Goal: Information Seeking & Learning: Check status

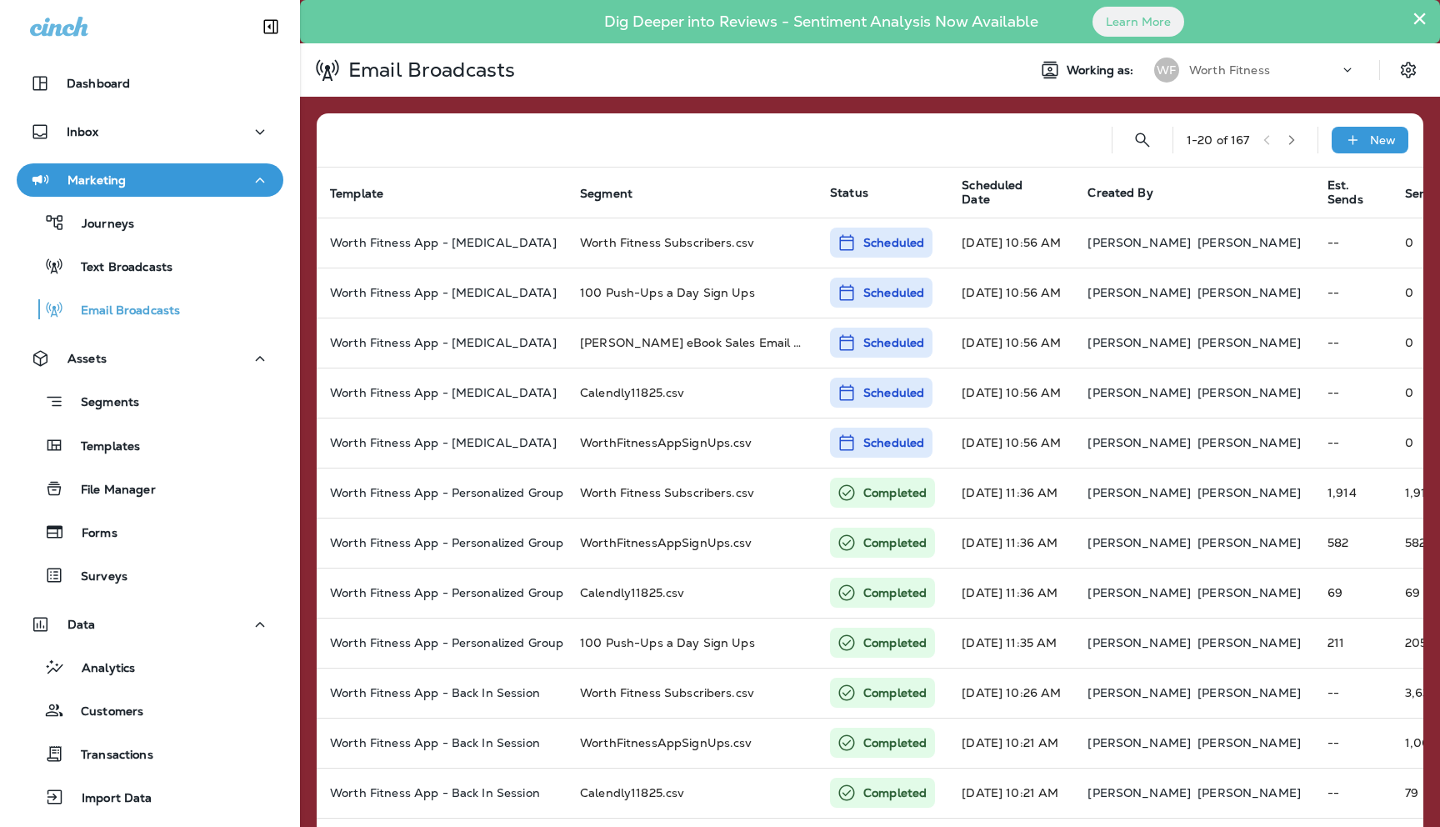
click at [1415, 19] on button "×" at bounding box center [1420, 18] width 16 height 27
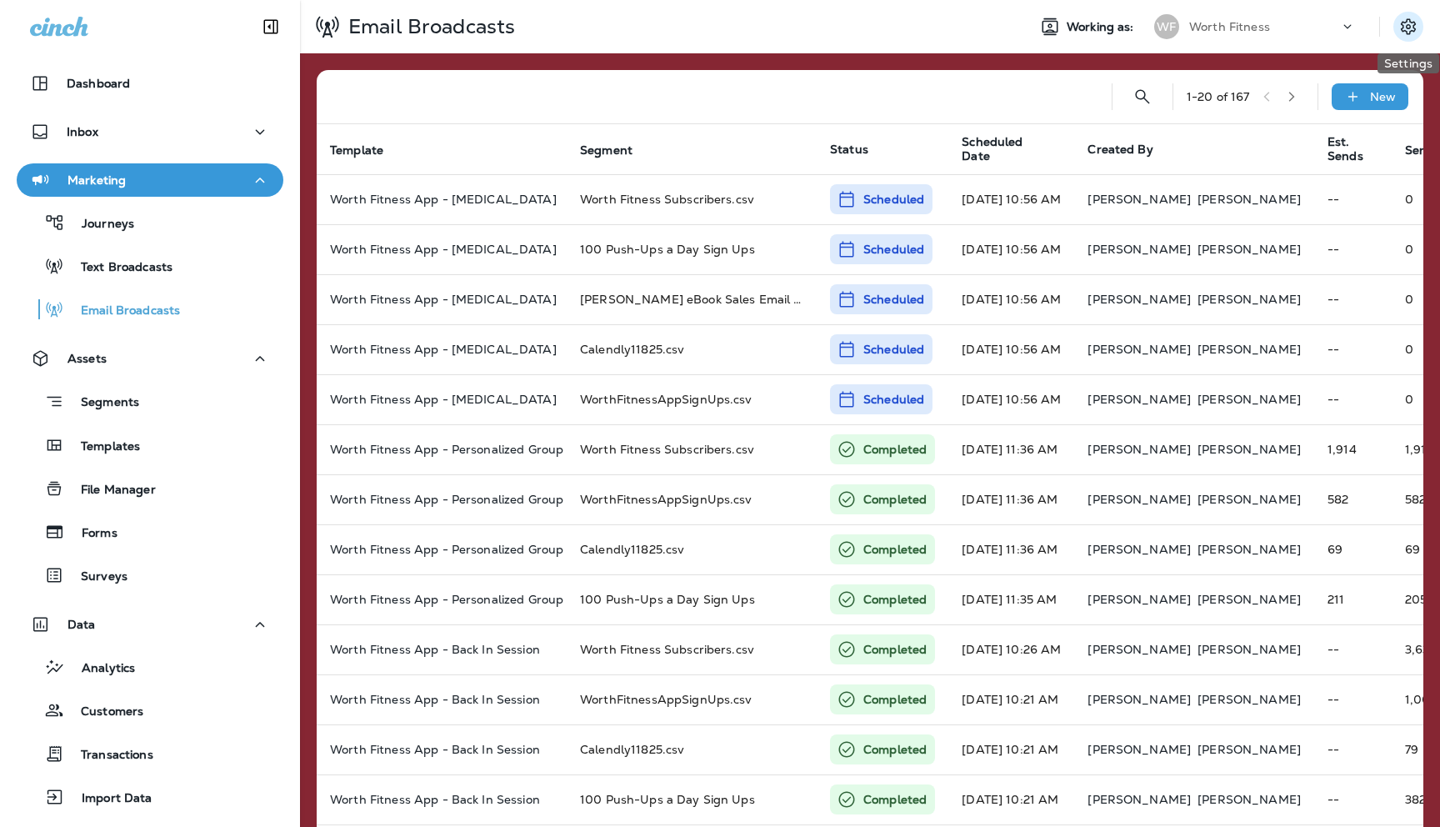
click at [1402, 28] on icon "Settings" at bounding box center [1408, 26] width 15 height 16
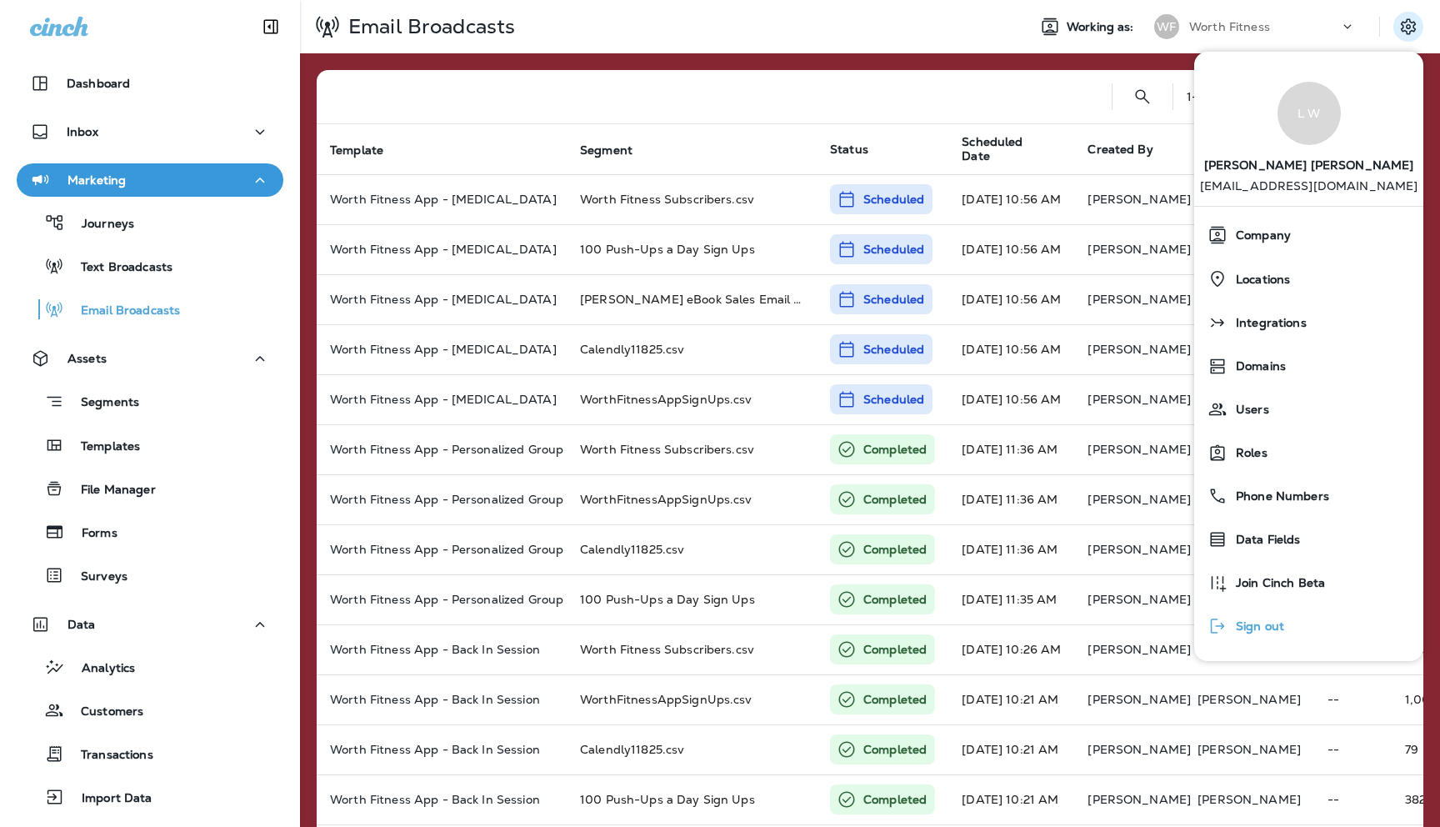
click at [1249, 620] on span "Sign out" at bounding box center [1255, 626] width 57 height 14
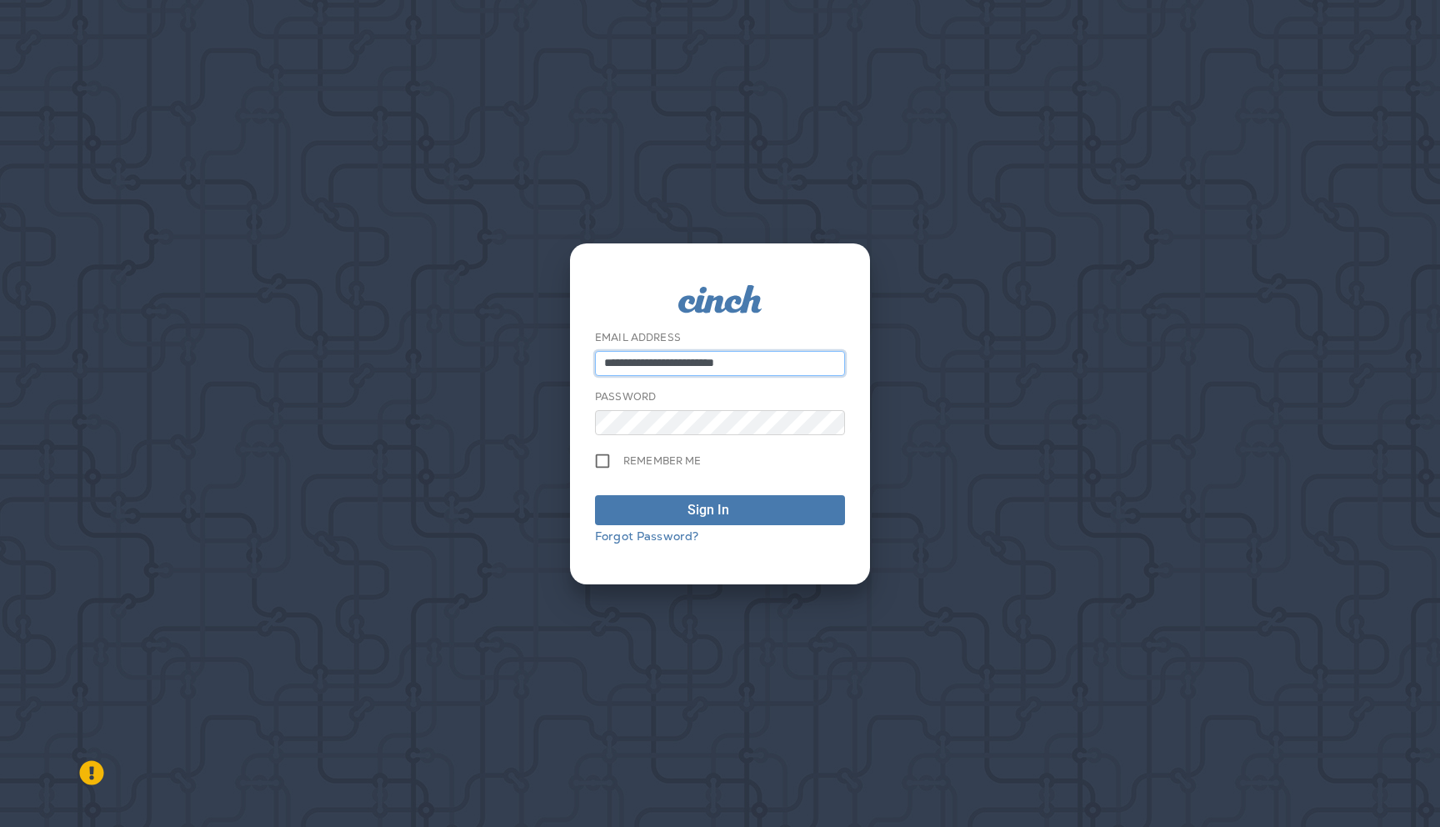
type input "**********"
click at [652, 497] on button "Sign In" at bounding box center [720, 510] width 250 height 30
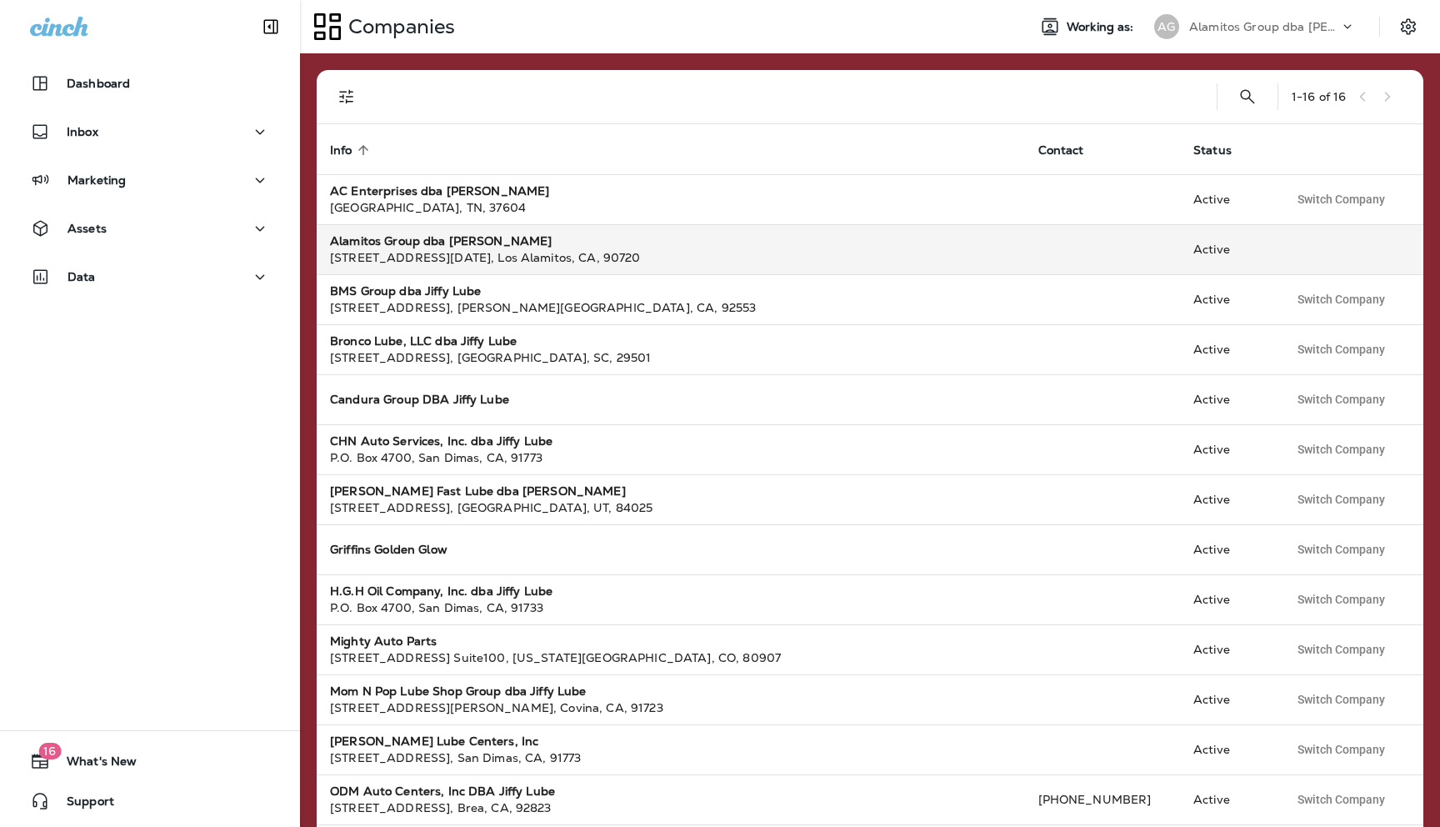
click at [396, 252] on div "[STREET_ADDRESS][DATE]" at bounding box center [671, 257] width 682 height 17
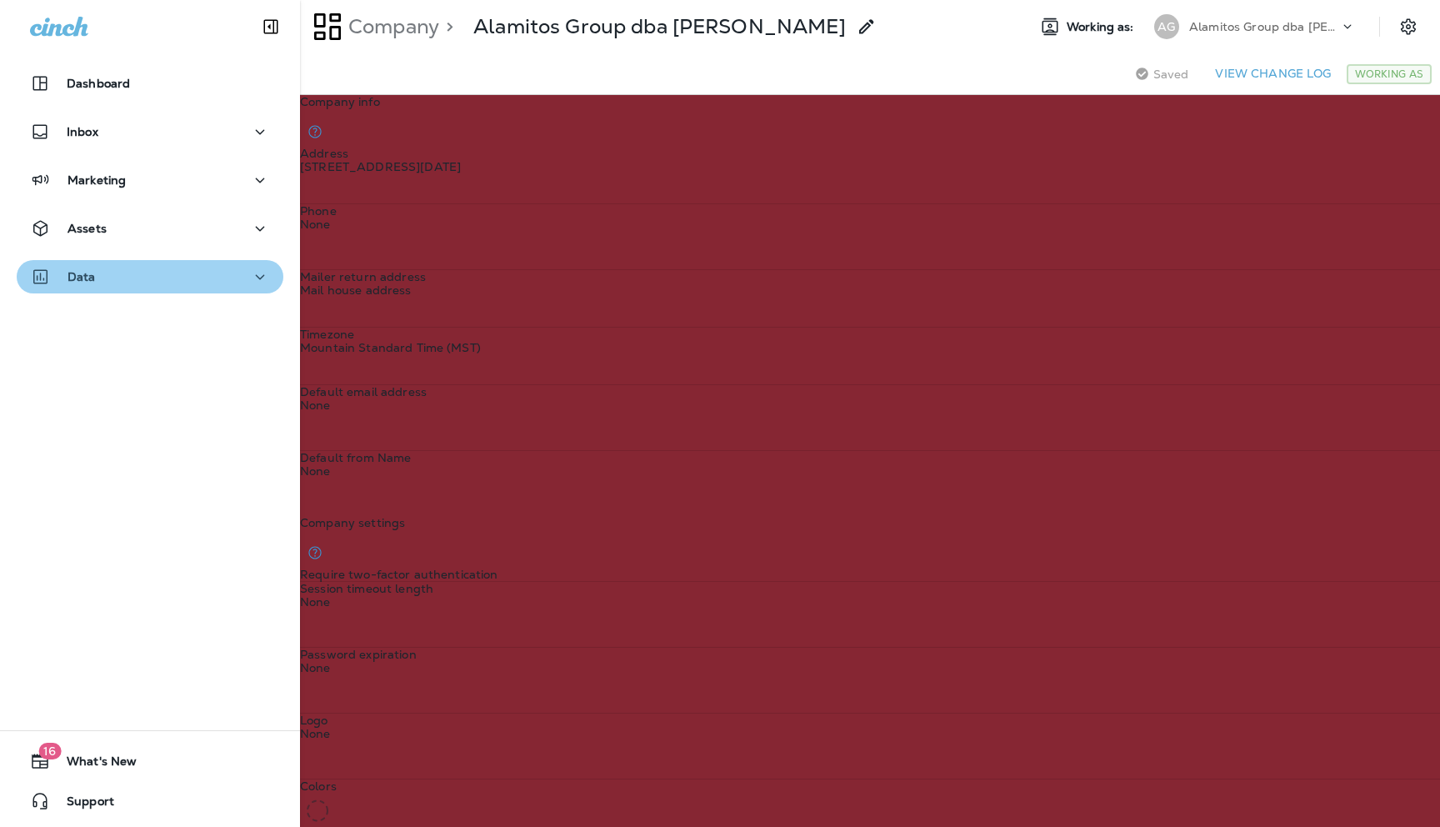
click at [203, 274] on div "Data" at bounding box center [150, 277] width 240 height 21
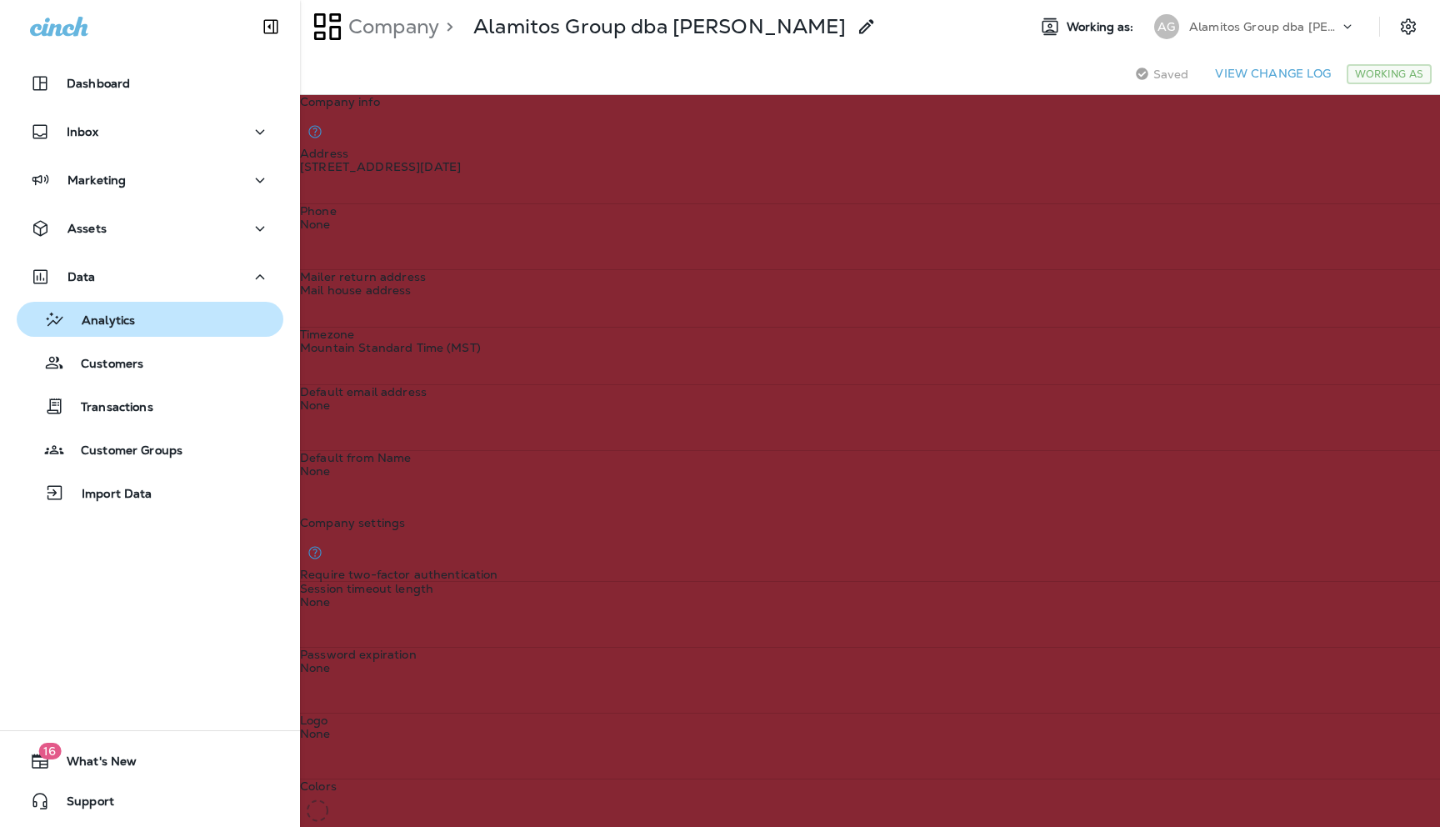
click at [138, 324] on div "Analytics" at bounding box center [149, 319] width 253 height 25
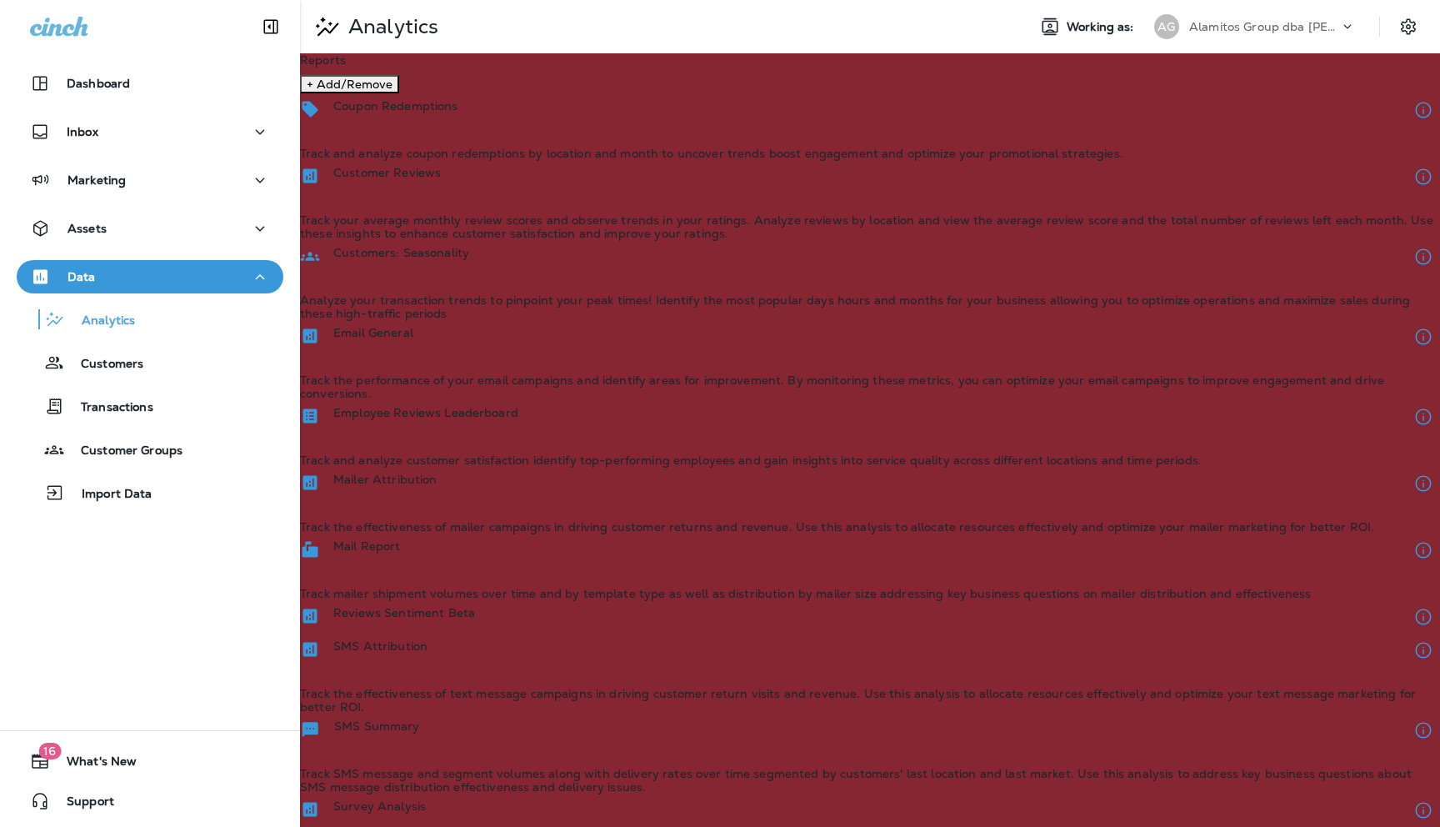
click at [751, 181] on div "Customer Reviews Track your average monthly review scores and observe trends in…" at bounding box center [870, 200] width 1140 height 80
